Goal: Download file/media

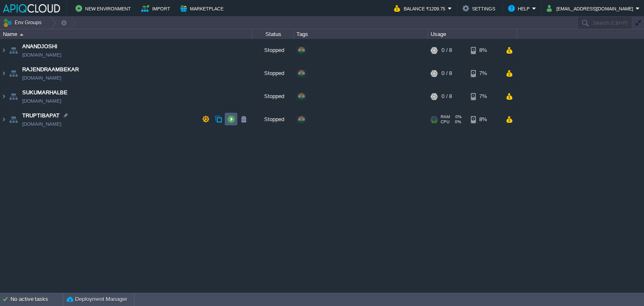
click at [231, 117] on button "button" at bounding box center [231, 119] width 8 height 8
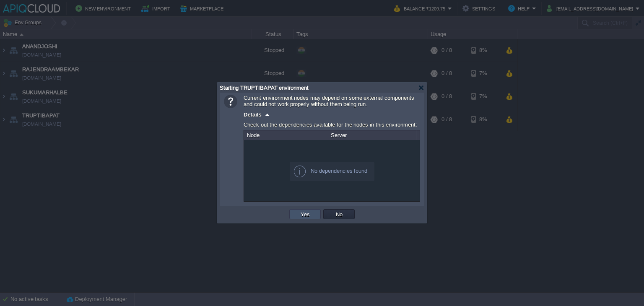
click at [303, 217] on button "Yes" at bounding box center [305, 214] width 14 height 8
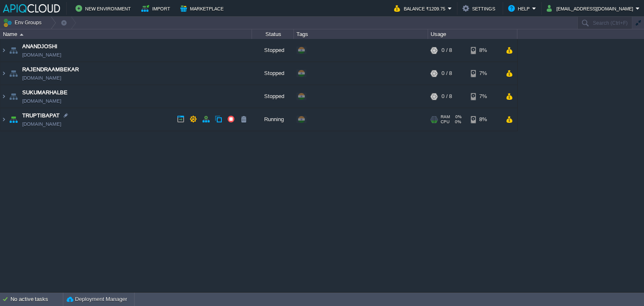
click at [132, 122] on td "TRUPTIBAPAT [DOMAIN_NAME]" at bounding box center [126, 119] width 252 height 23
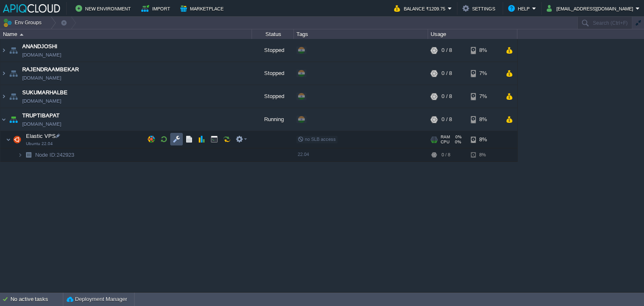
click at [177, 138] on button "button" at bounding box center [177, 139] width 8 height 8
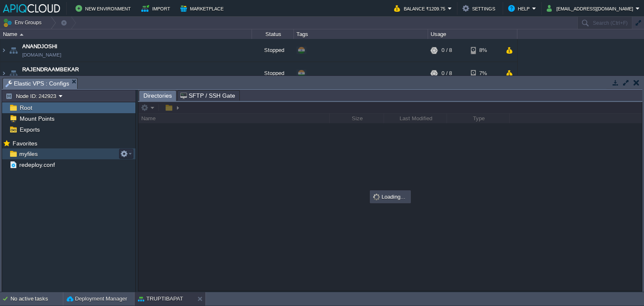
click at [27, 152] on span "myfiles" at bounding box center [28, 154] width 21 height 8
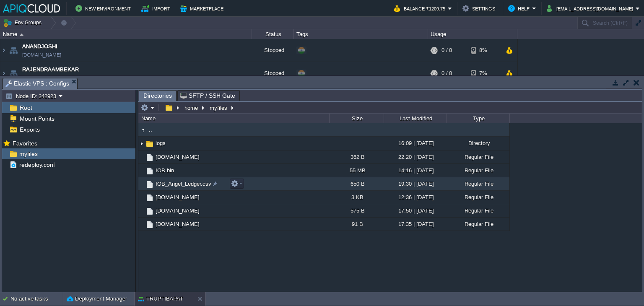
click at [186, 182] on span "IOB_Angel_Ledger.csv" at bounding box center [183, 183] width 58 height 7
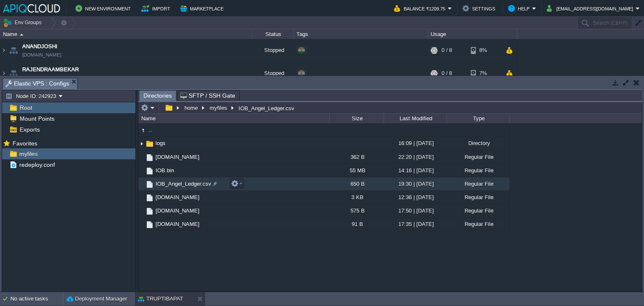
click at [186, 182] on span "IOB_Angel_Ledger.csv" at bounding box center [183, 183] width 58 height 7
click at [236, 182] on button "button" at bounding box center [235, 184] width 8 height 8
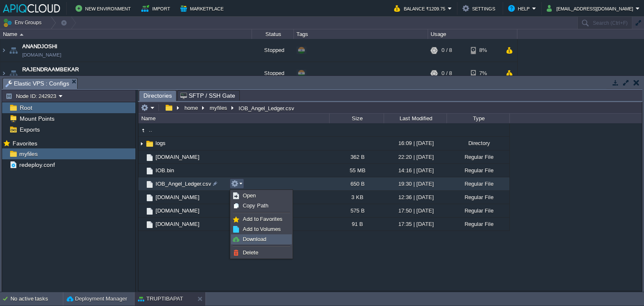
click at [249, 240] on span "Download" at bounding box center [254, 239] width 23 height 6
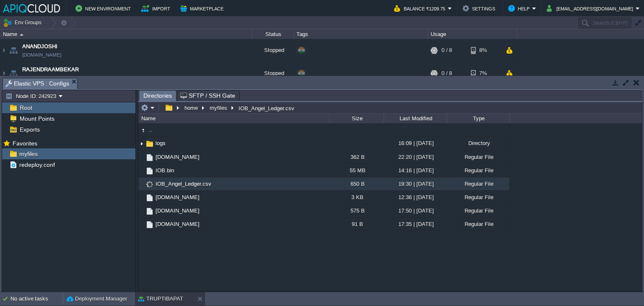
click at [312, 262] on div ".. logs 16:09 | [DATE] Directory [DOMAIN_NAME] 362 B 22:20 | [DATE] Regular Fil…" at bounding box center [389, 207] width 503 height 168
click at [637, 81] on button "button" at bounding box center [636, 83] width 6 height 8
